Goal: Check status: Check status

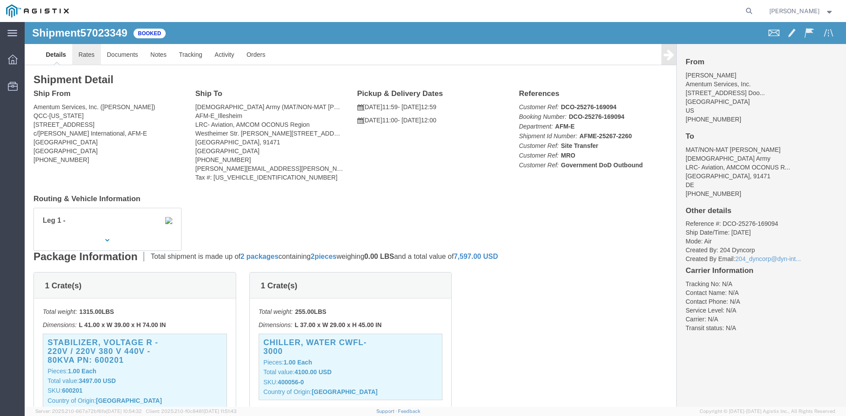
click link "Rates"
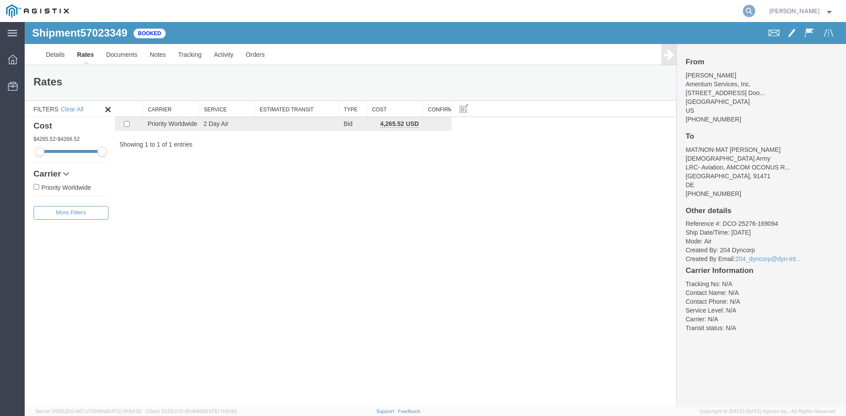
click at [746, 13] on icon at bounding box center [748, 11] width 12 height 12
paste input "56968271"
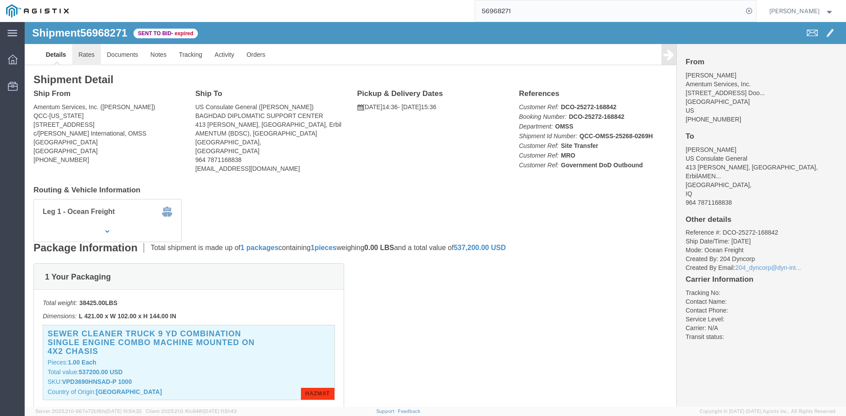
click link "Rates"
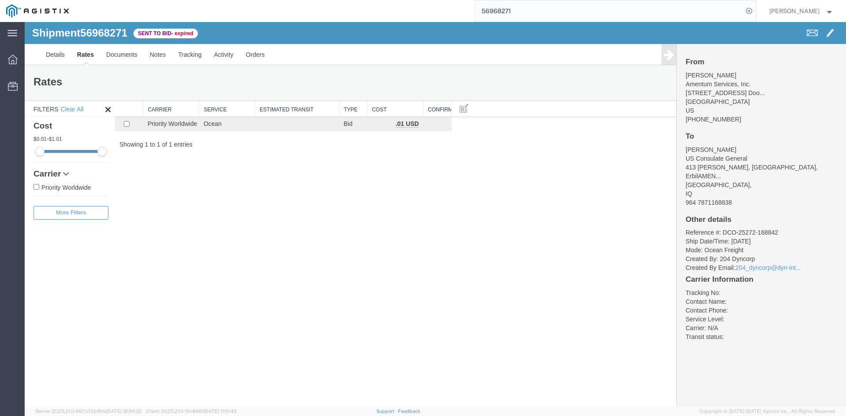
click at [833, 33] on span at bounding box center [830, 32] width 8 height 11
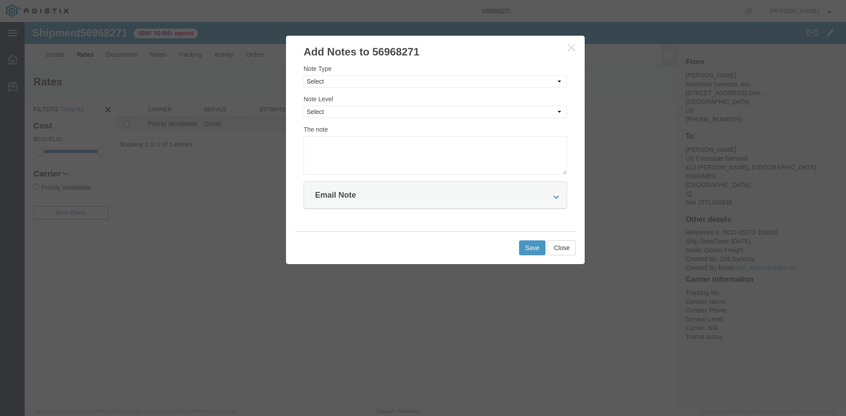
click at [574, 50] on icon "button" at bounding box center [571, 47] width 7 height 7
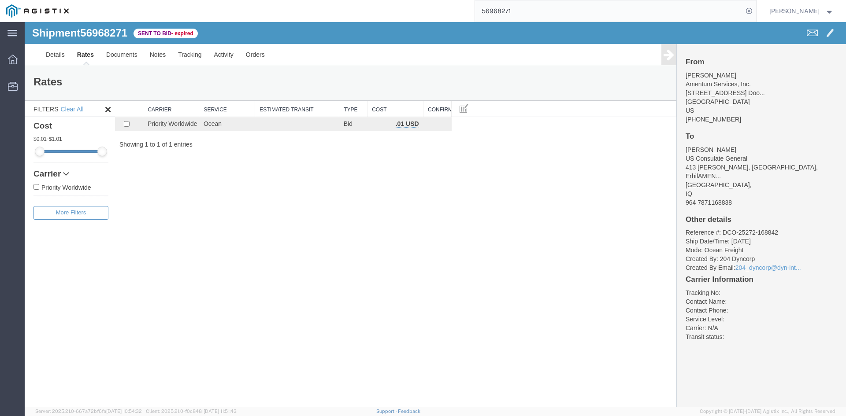
click at [96, 31] on span "56968271" at bounding box center [103, 33] width 47 height 12
copy span "56968271"
drag, startPoint x: 664, startPoint y: 151, endPoint x: 660, endPoint y: 153, distance: 4.8
click at [663, 152] on div "Shipment 56968271 1 of 1 Sent to Bid - expired Details Rates Documents Notes Tr…" at bounding box center [435, 214] width 821 height 385
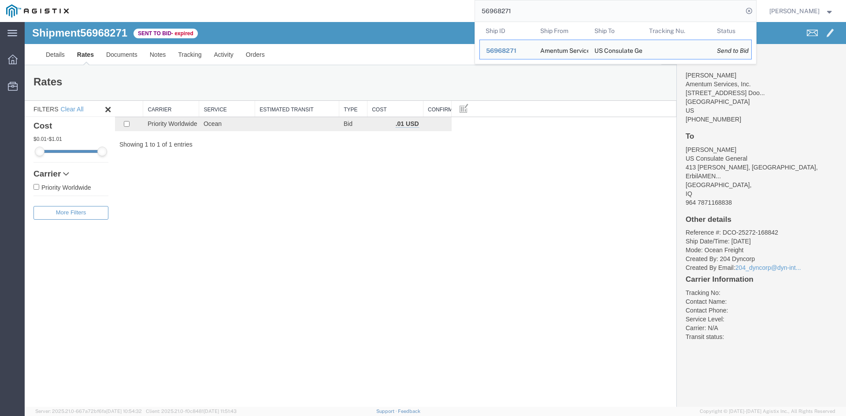
drag, startPoint x: 492, startPoint y: 4, endPoint x: 493, endPoint y: 9, distance: 4.4
click at [492, 7] on input "56968271" at bounding box center [609, 10] width 268 height 21
click at [493, 10] on input "56968271" at bounding box center [609, 10] width 268 height 21
paste input "46"
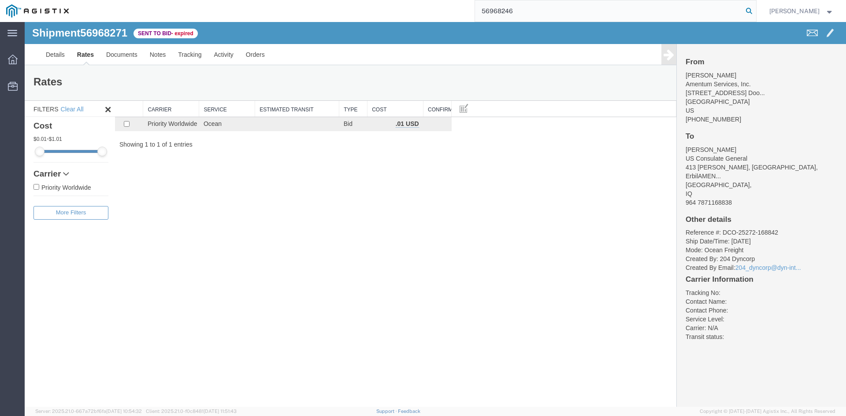
click at [742, 11] on icon at bounding box center [748, 11] width 12 height 12
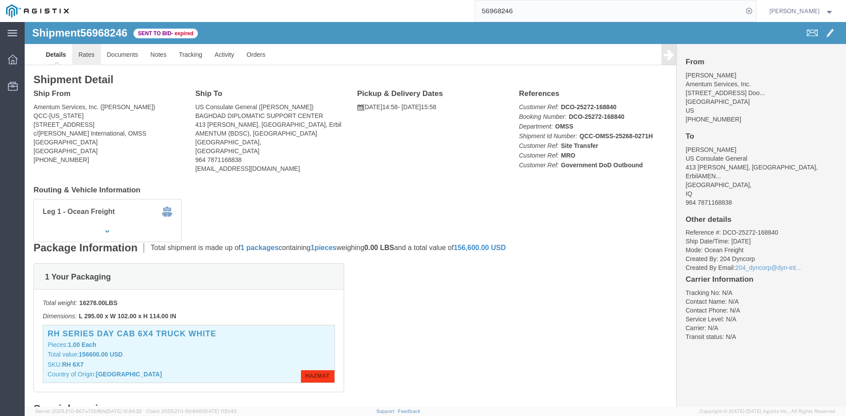
drag, startPoint x: 65, startPoint y: 35, endPoint x: 110, endPoint y: 49, distance: 47.1
click link "Rates"
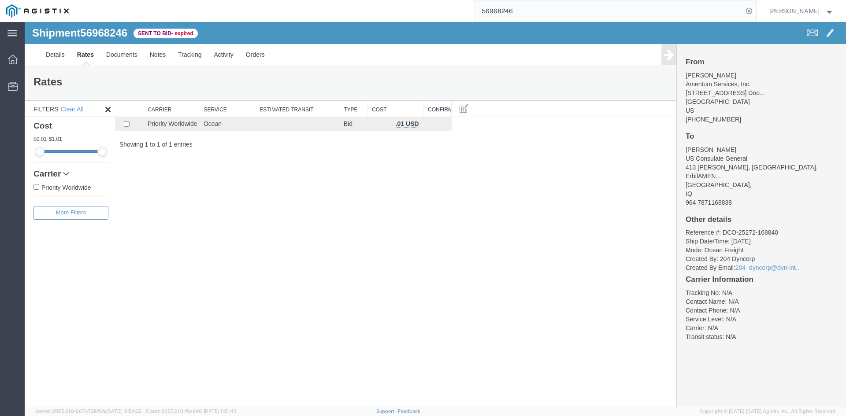
click at [493, 10] on input "56968246" at bounding box center [609, 10] width 268 height 21
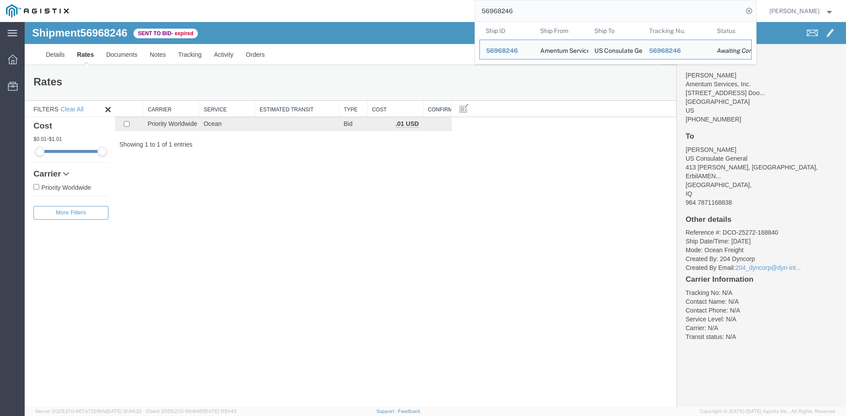
click at [493, 10] on input "56968246" at bounding box center [609, 10] width 268 height 21
paste input "71"
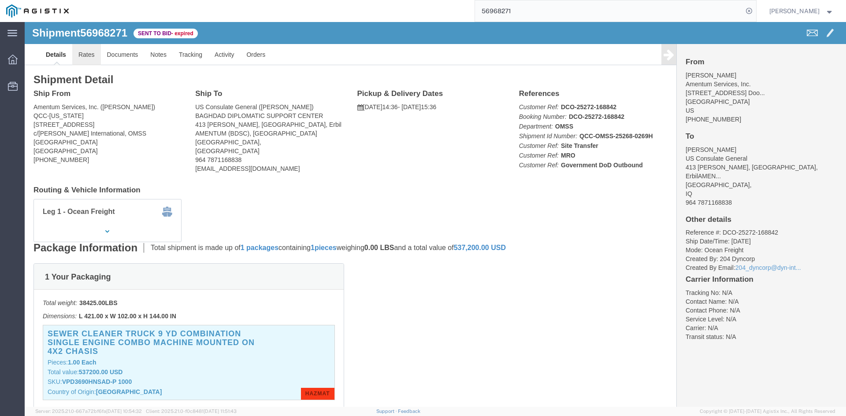
click link "Rates"
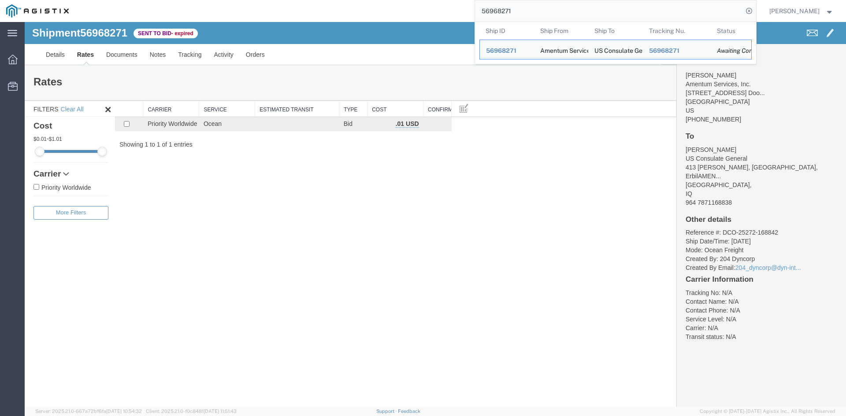
click at [487, 9] on input "56968271" at bounding box center [609, 10] width 268 height 21
click at [487, 10] on input "56968271" at bounding box center [609, 10] width 268 height 21
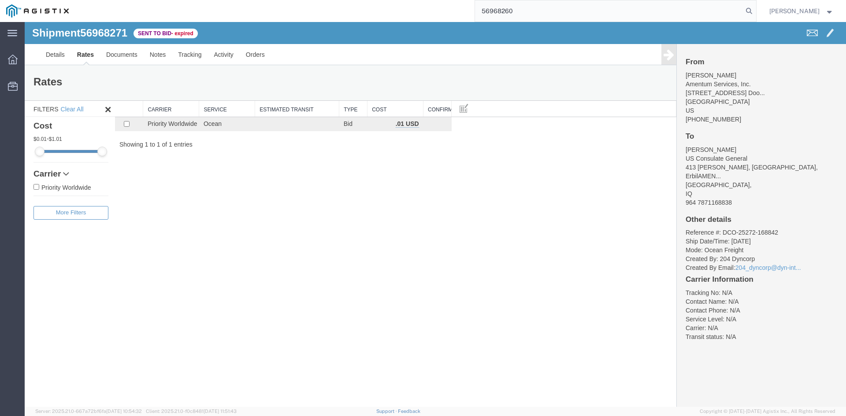
type input "56968260"
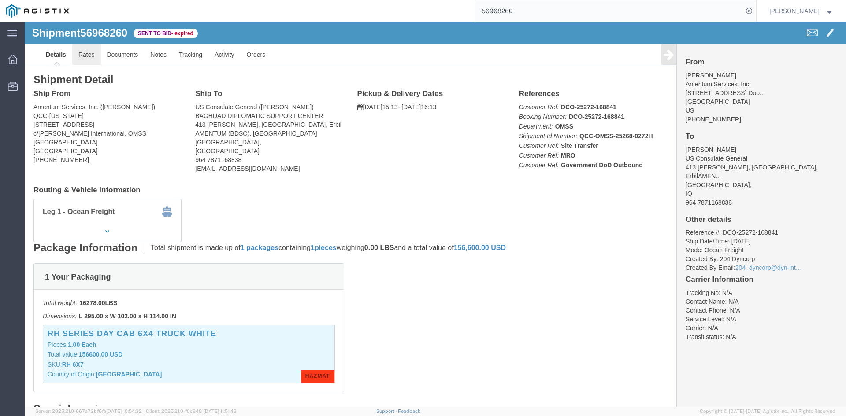
click link "Rates"
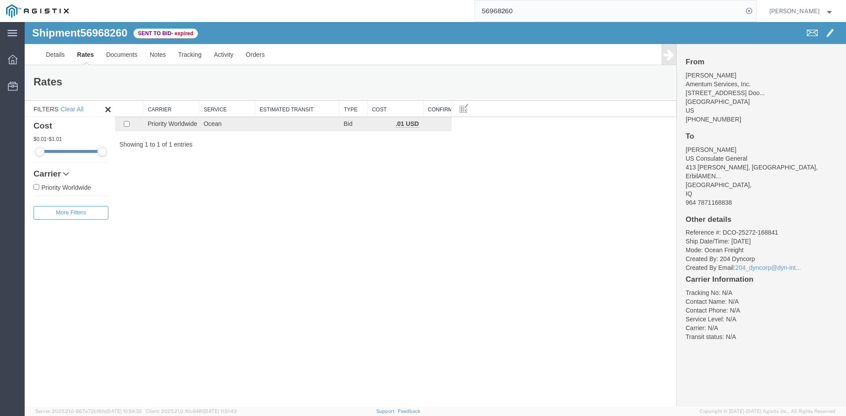
click at [558, 236] on div "Shipment 56968260 1 of 1 Sent to Bid - expired Details Rates Documents Notes Tr…" at bounding box center [435, 214] width 821 height 385
click at [282, 188] on div "Shipment 56968260 1 of 1 Sent to Bid - expired Details Rates Documents Notes Tr…" at bounding box center [435, 214] width 821 height 385
drag, startPoint x: 280, startPoint y: 235, endPoint x: 373, endPoint y: 368, distance: 163.1
click at [288, 238] on div "Shipment 56968260 1 of 1 Sent to Bid - expired Details Rates Documents Notes Tr…" at bounding box center [435, 214] width 821 height 385
